Goal: Task Accomplishment & Management: Use online tool/utility

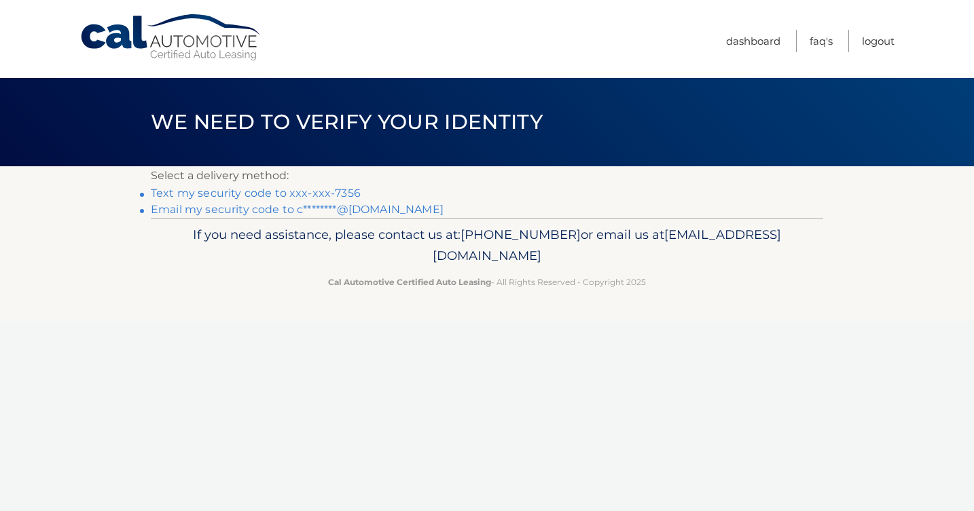
click at [259, 193] on link "Text my security code to xxx-xxx-7356" at bounding box center [256, 193] width 210 height 13
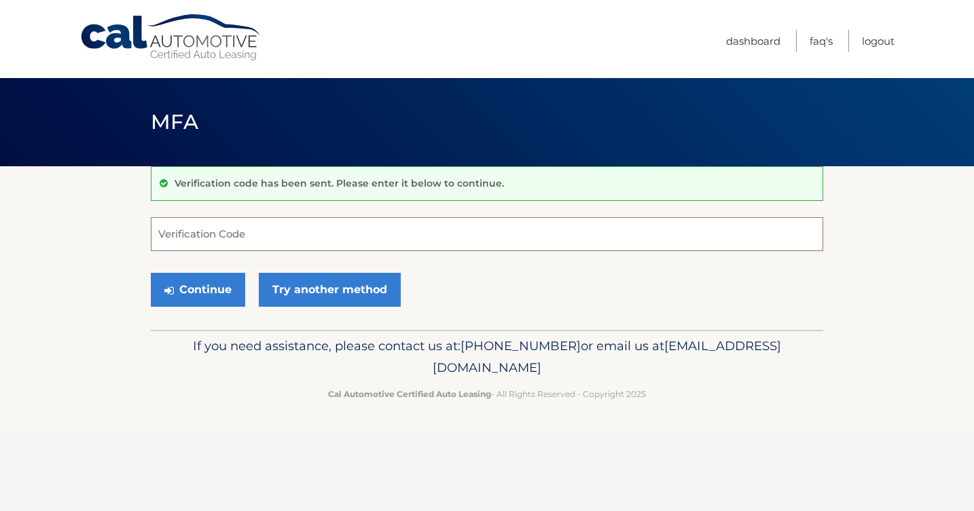
click at [236, 232] on input "Verification Code" at bounding box center [487, 234] width 672 height 34
type input "945097"
click at [217, 286] on button "Continue" at bounding box center [198, 290] width 94 height 34
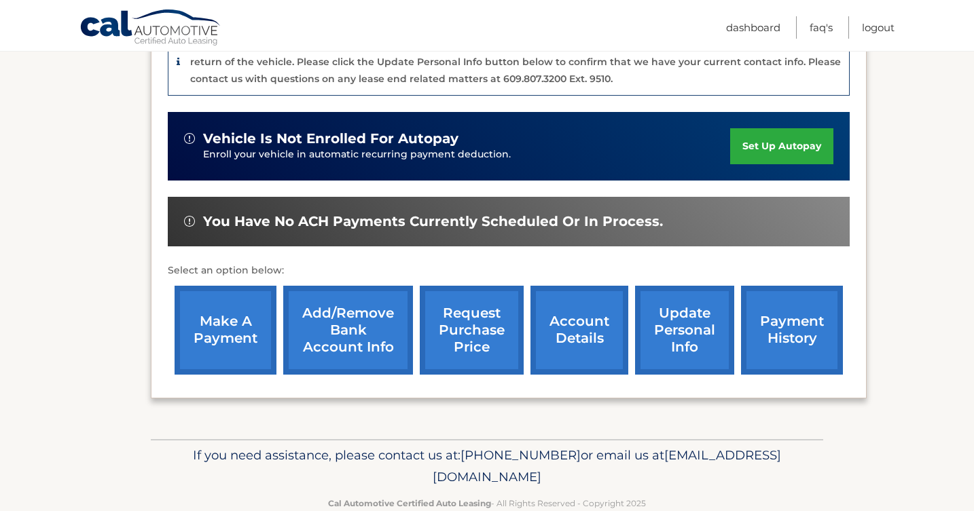
scroll to position [380, 0]
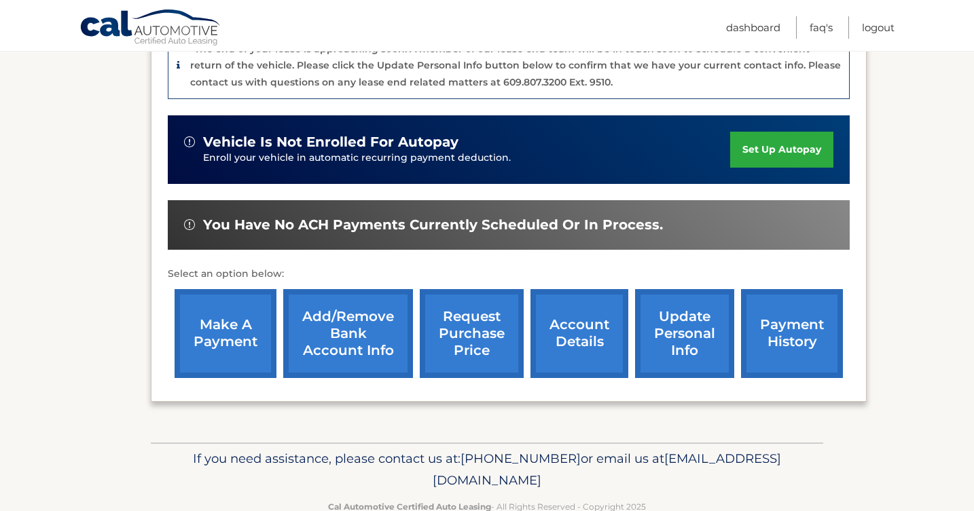
click at [240, 312] on link "make a payment" at bounding box center [225, 333] width 102 height 89
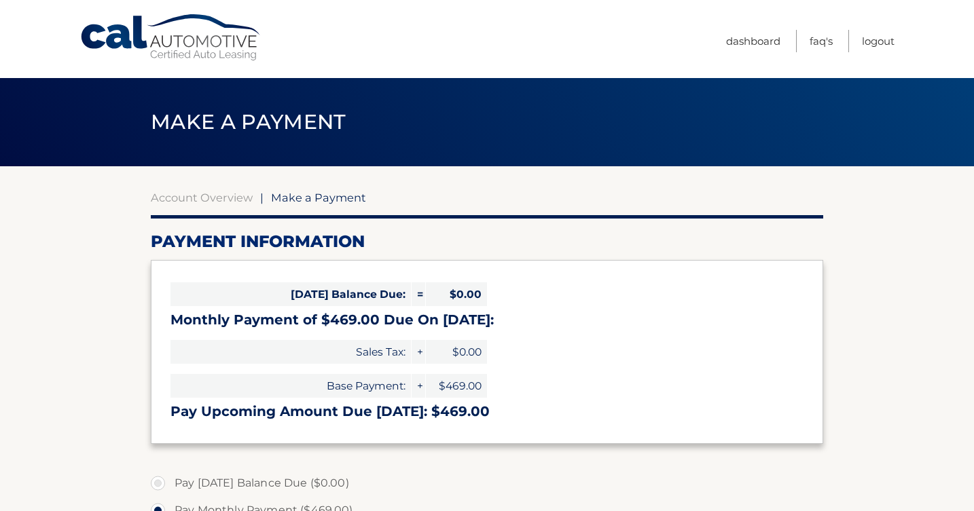
select select "ZTM0OTdiODMtMjllMC00NzBjLTg4MTItZjYzMzkyMjFjZTc1"
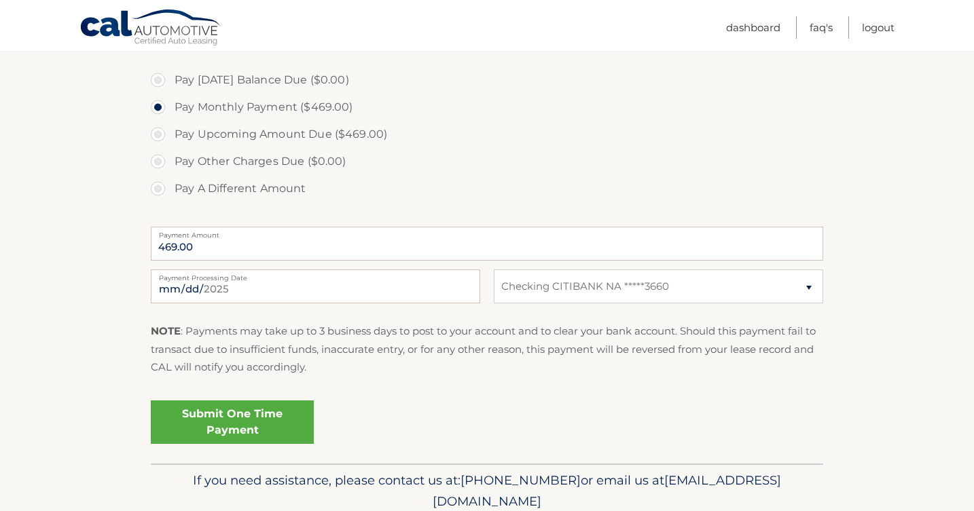
scroll to position [403, 0]
click at [232, 418] on link "Submit One Time Payment" at bounding box center [232, 422] width 163 height 43
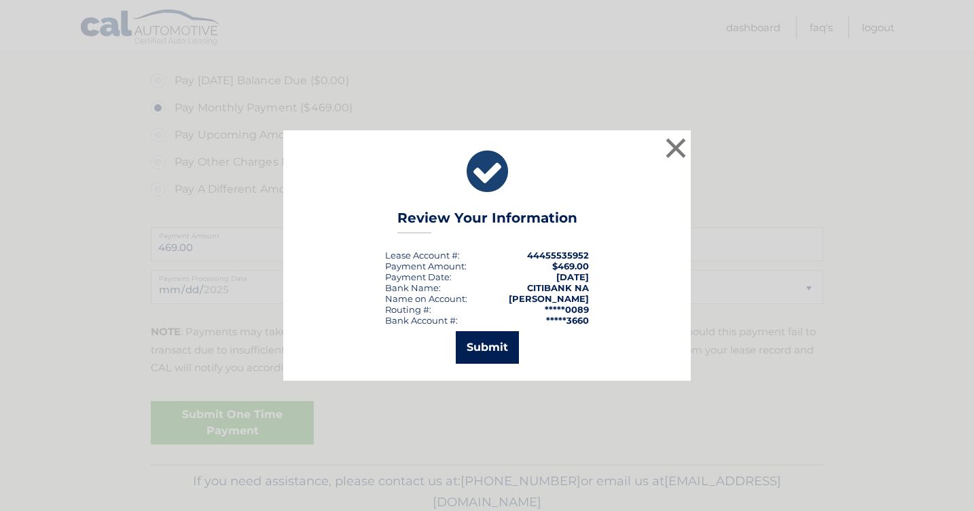
click at [485, 346] on button "Submit" at bounding box center [487, 347] width 63 height 33
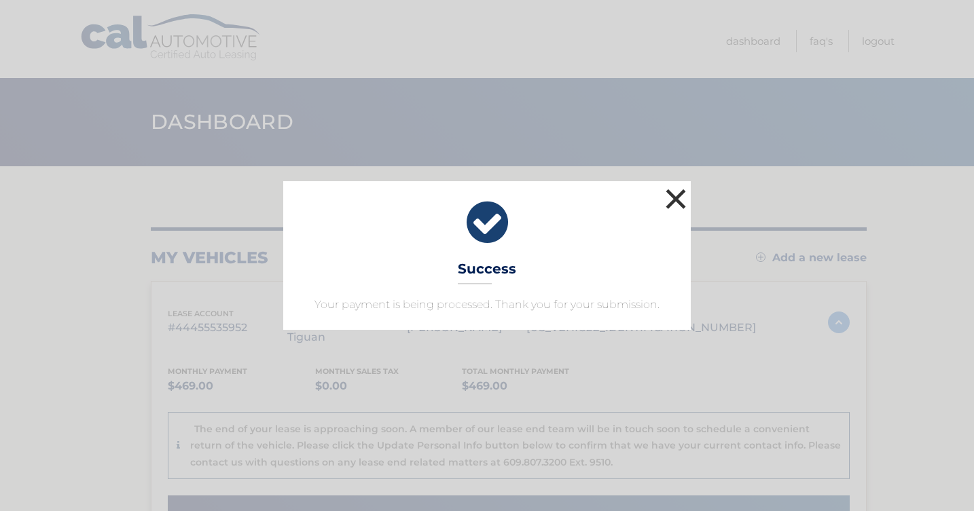
click at [684, 206] on button "×" at bounding box center [675, 198] width 27 height 27
